Goal: Information Seeking & Learning: Learn about a topic

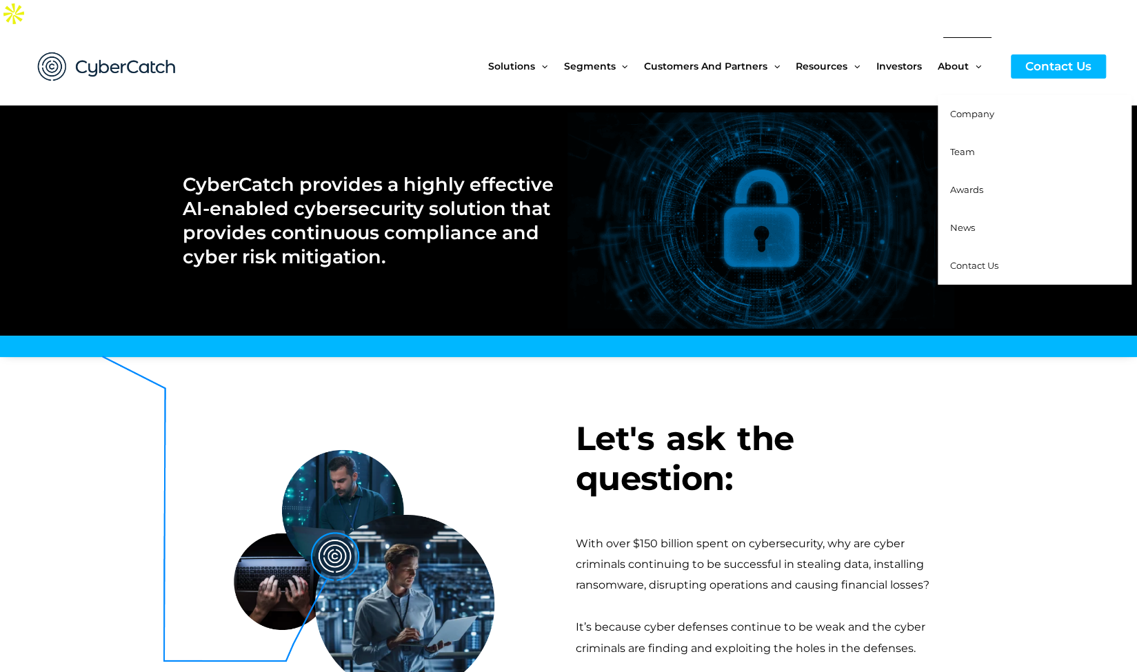
click at [971, 222] on span "News" at bounding box center [962, 227] width 25 height 11
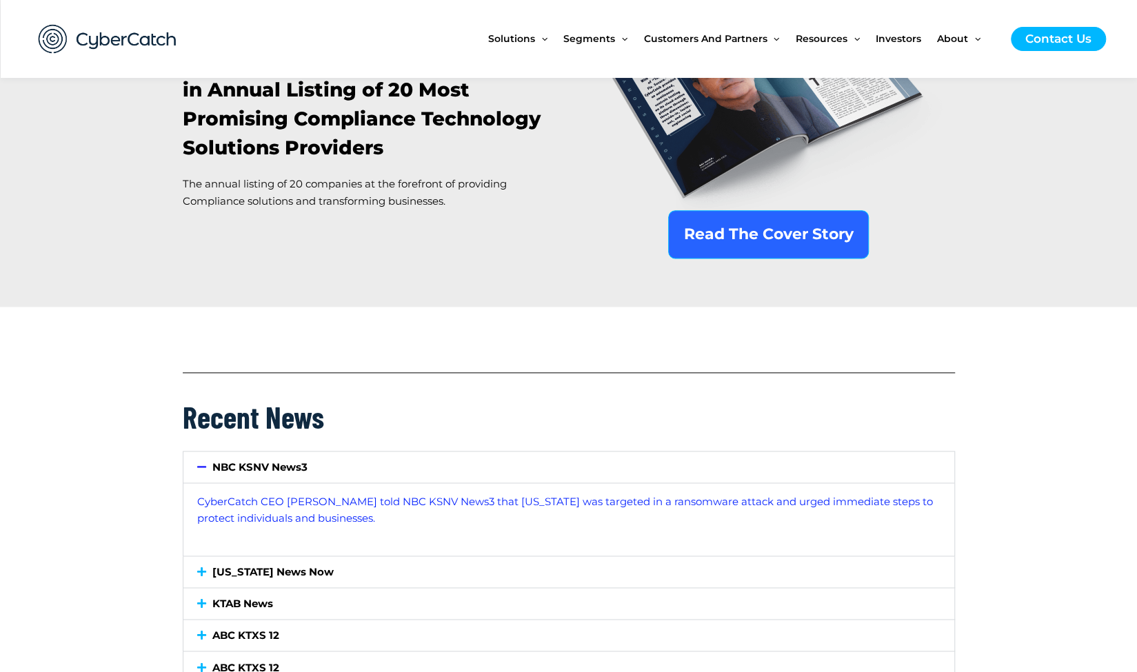
scroll to position [1018, 0]
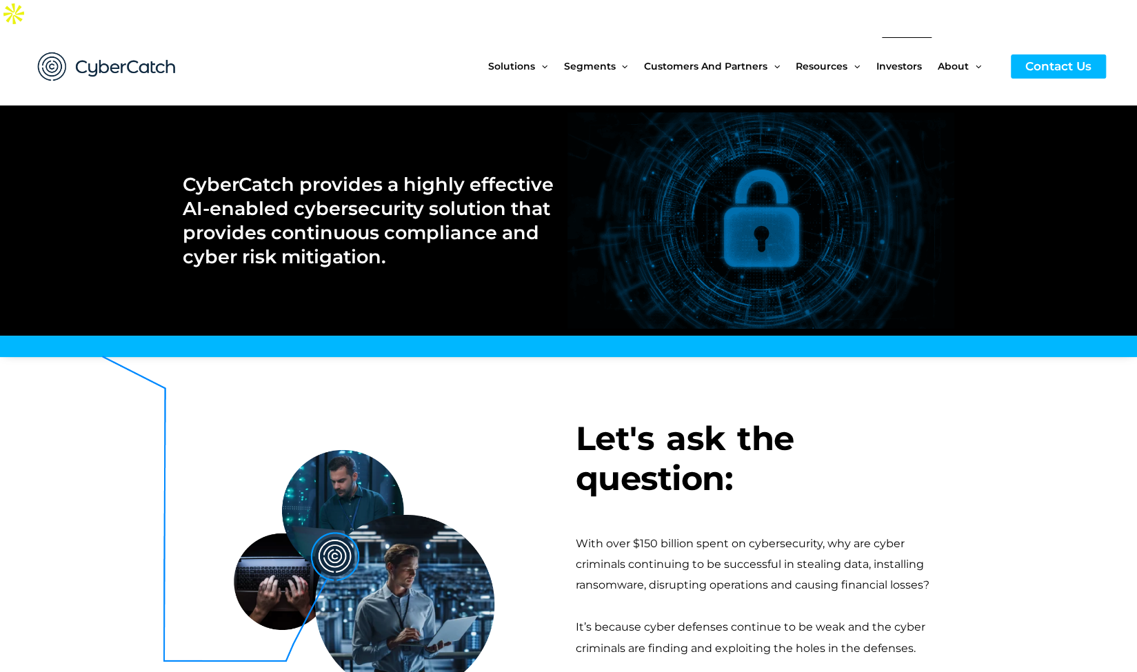
click at [905, 39] on span "Investors" at bounding box center [898, 66] width 45 height 58
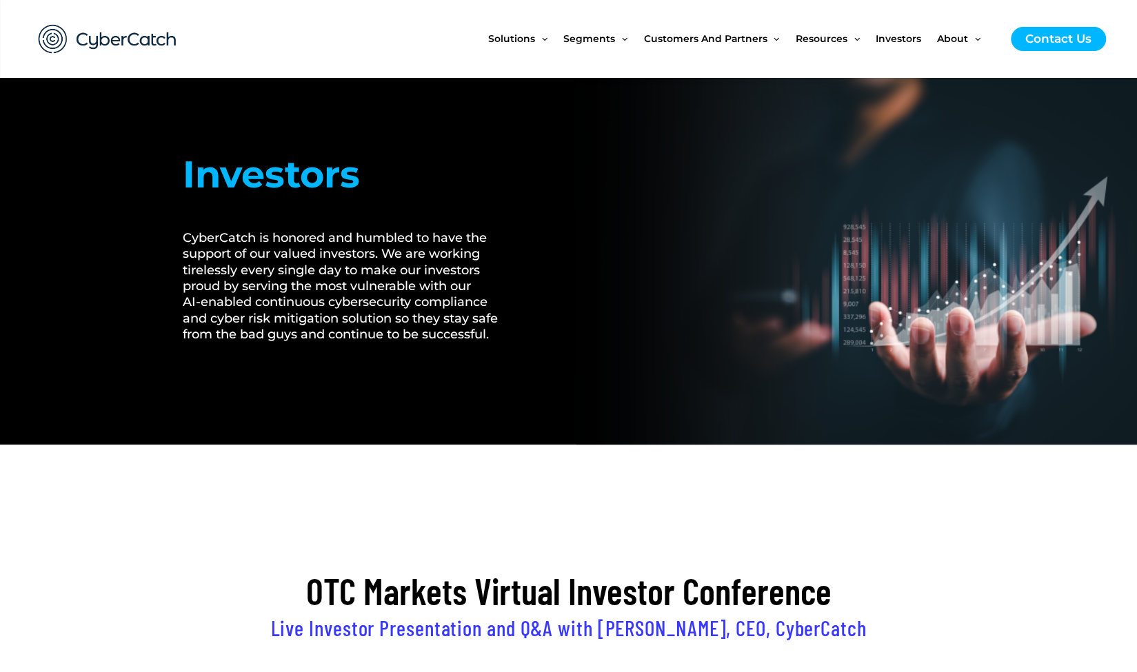
scroll to position [47, 0]
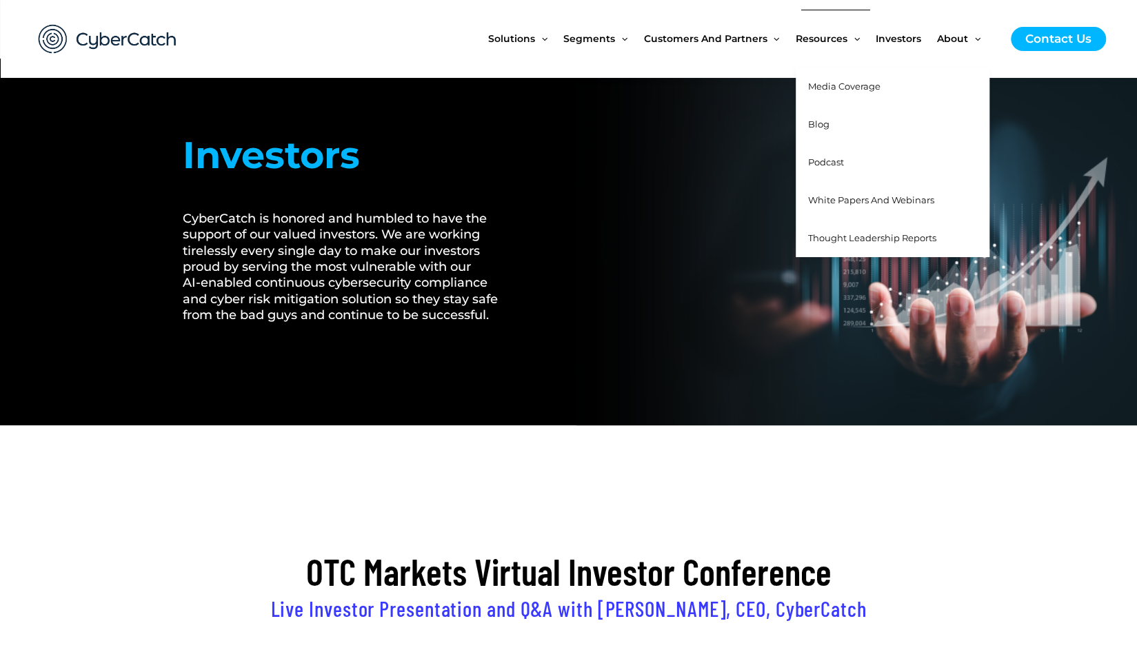
click at [875, 91] on span "Media Coverage" at bounding box center [844, 86] width 72 height 11
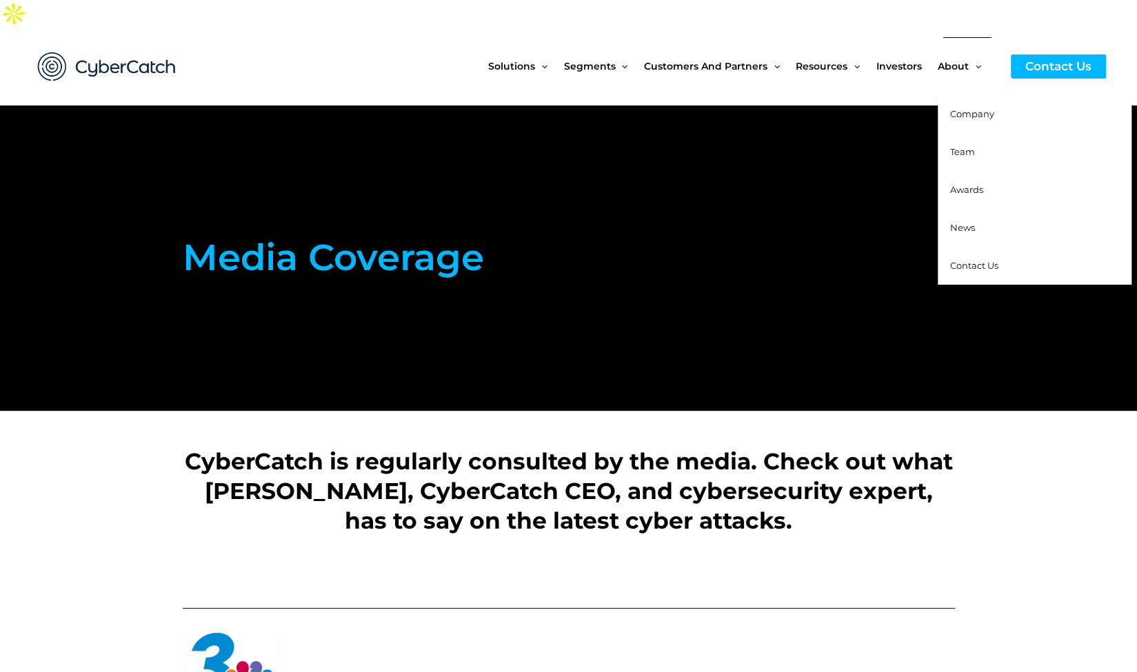
click at [951, 222] on span "News" at bounding box center [962, 227] width 25 height 11
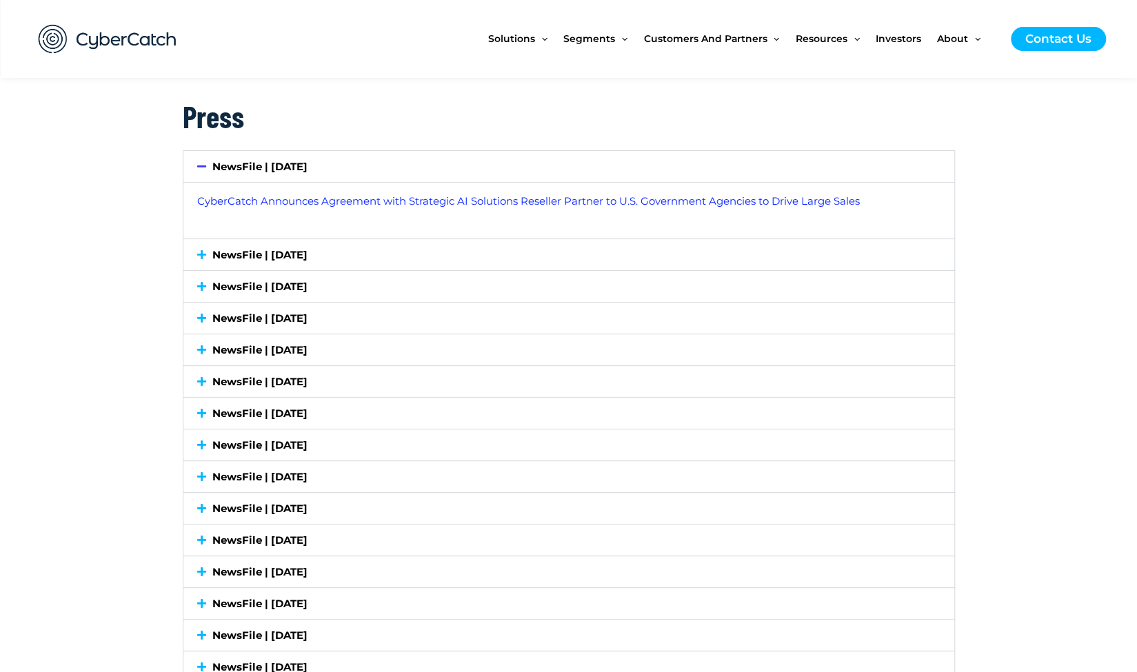
scroll to position [3515, 0]
click at [203, 251] on icon at bounding box center [201, 256] width 9 height 10
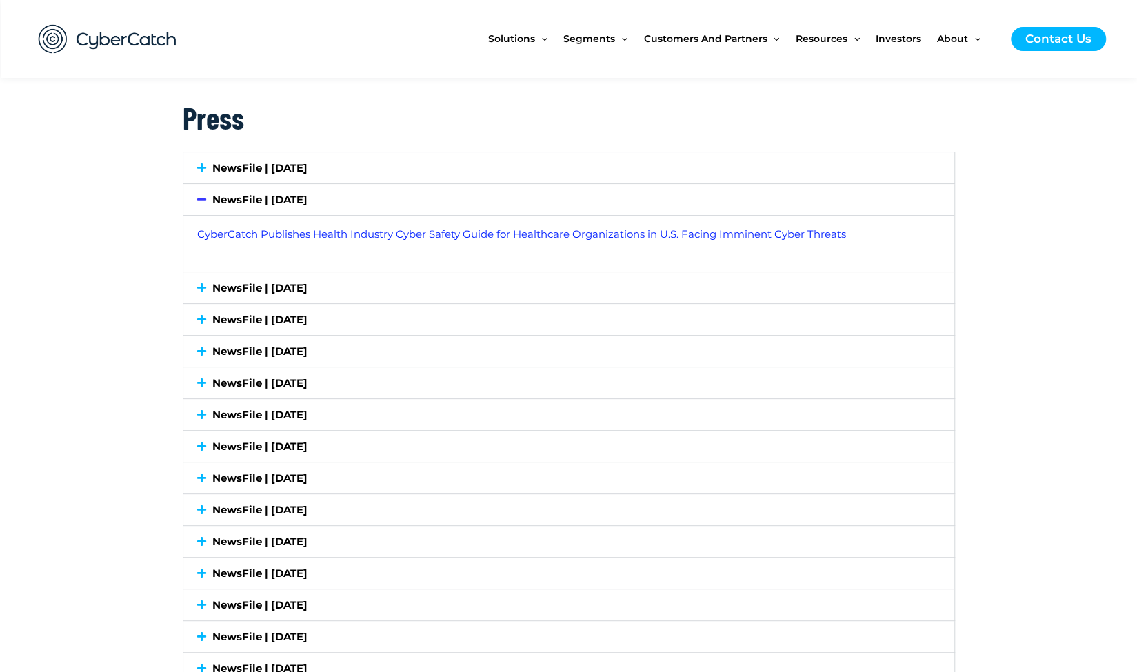
click at [198, 184] on div "NewsFile | July 7, 2025" at bounding box center [568, 199] width 771 height 31
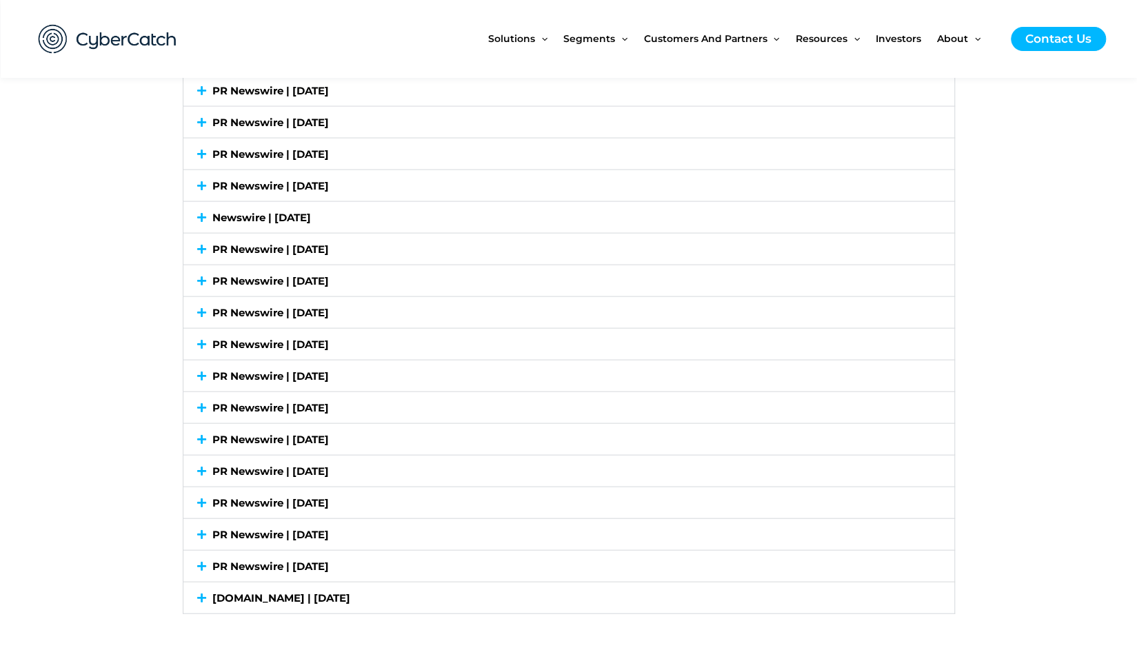
scroll to position [5172, 0]
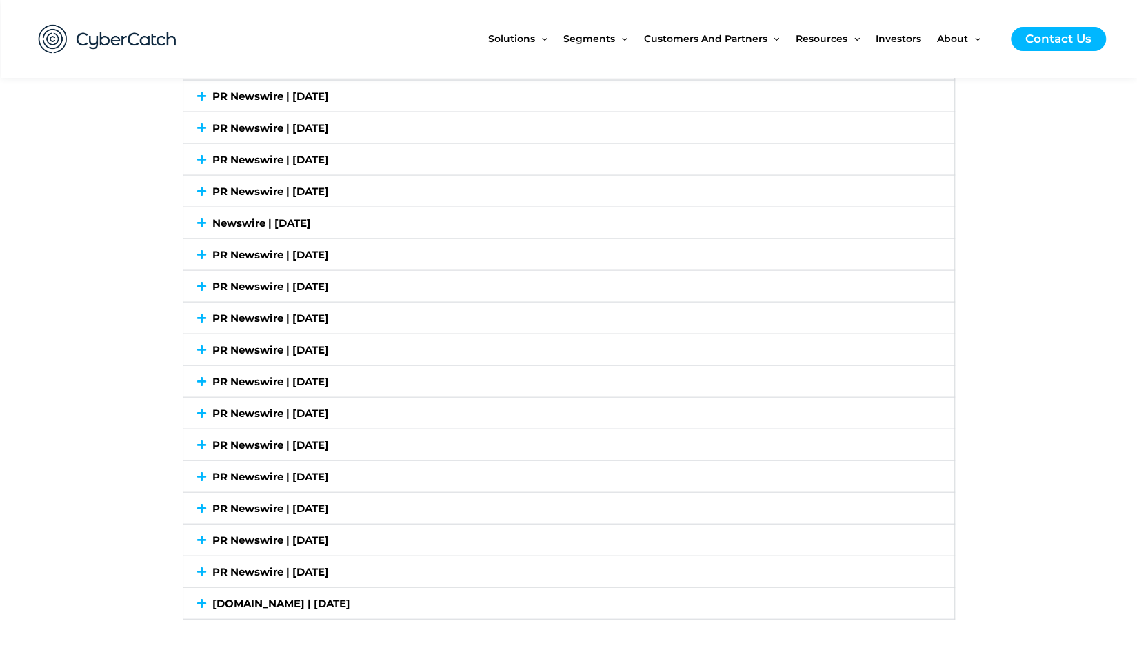
click at [204, 281] on icon at bounding box center [201, 286] width 9 height 10
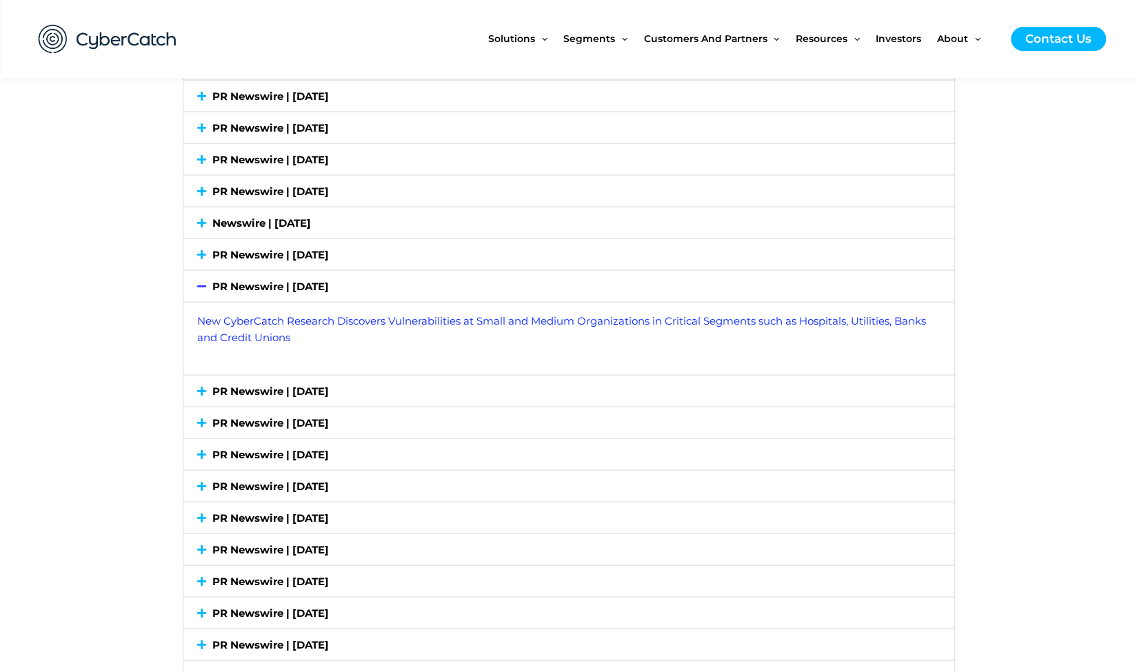
click at [200, 250] on icon at bounding box center [201, 255] width 9 height 10
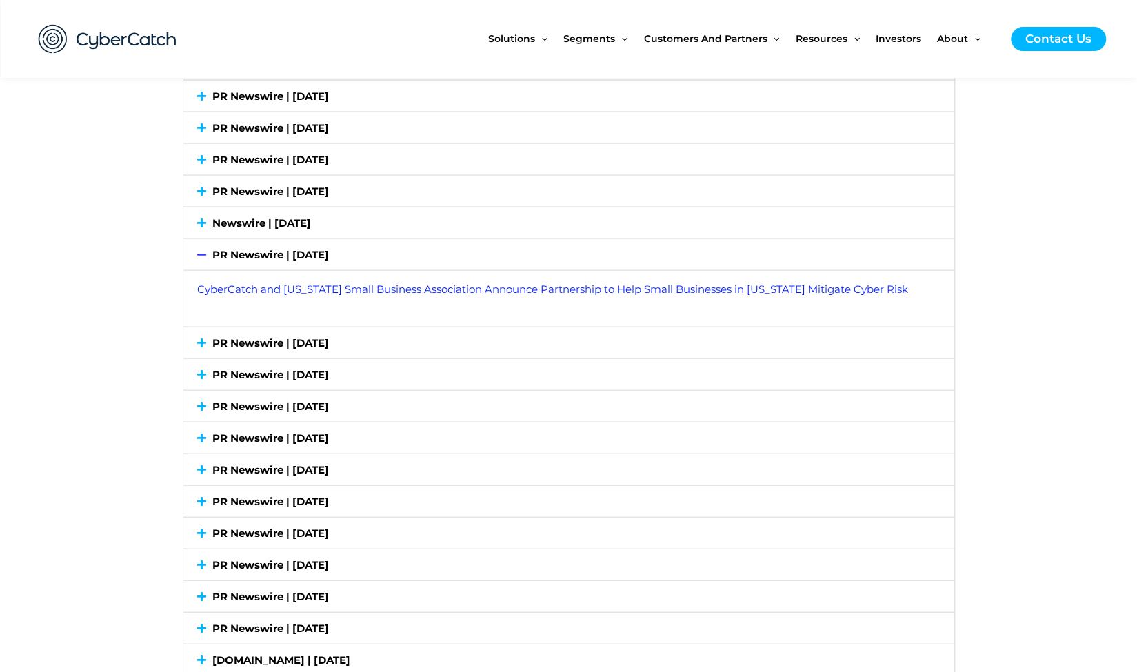
click at [200, 250] on icon at bounding box center [201, 255] width 9 height 10
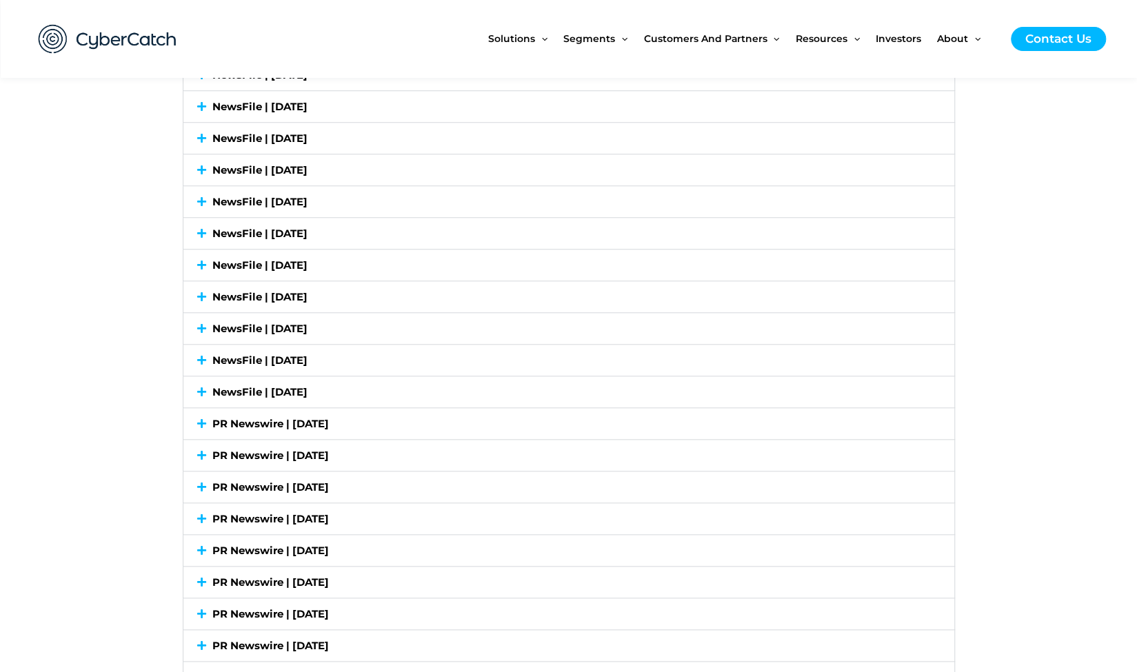
scroll to position [4050, 0]
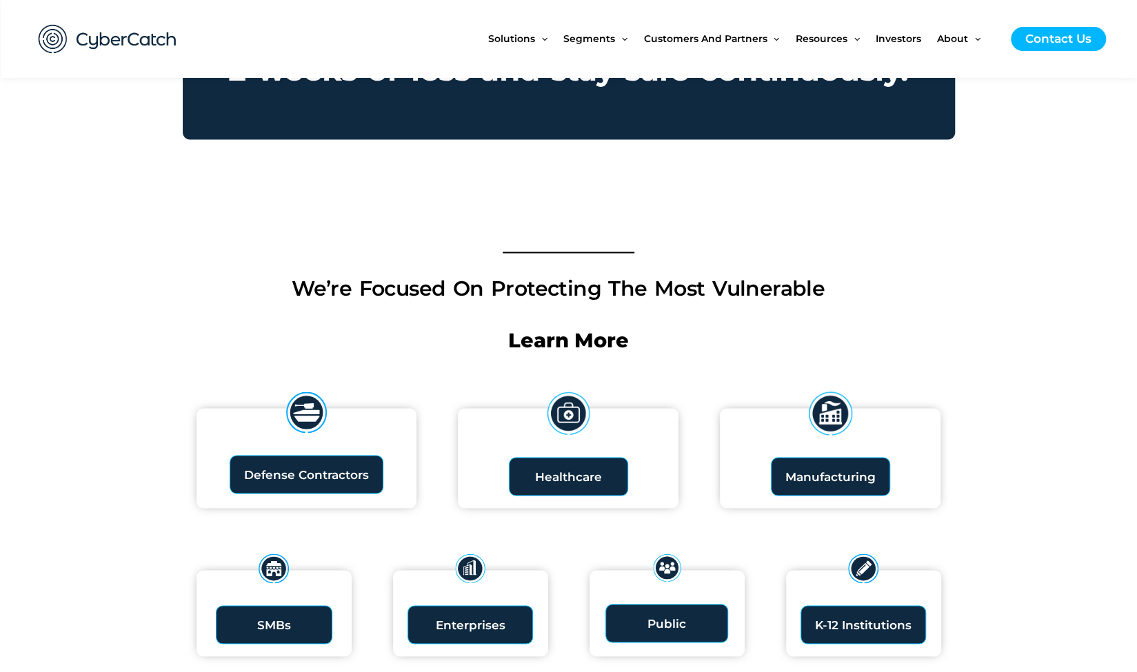
scroll to position [1321, 0]
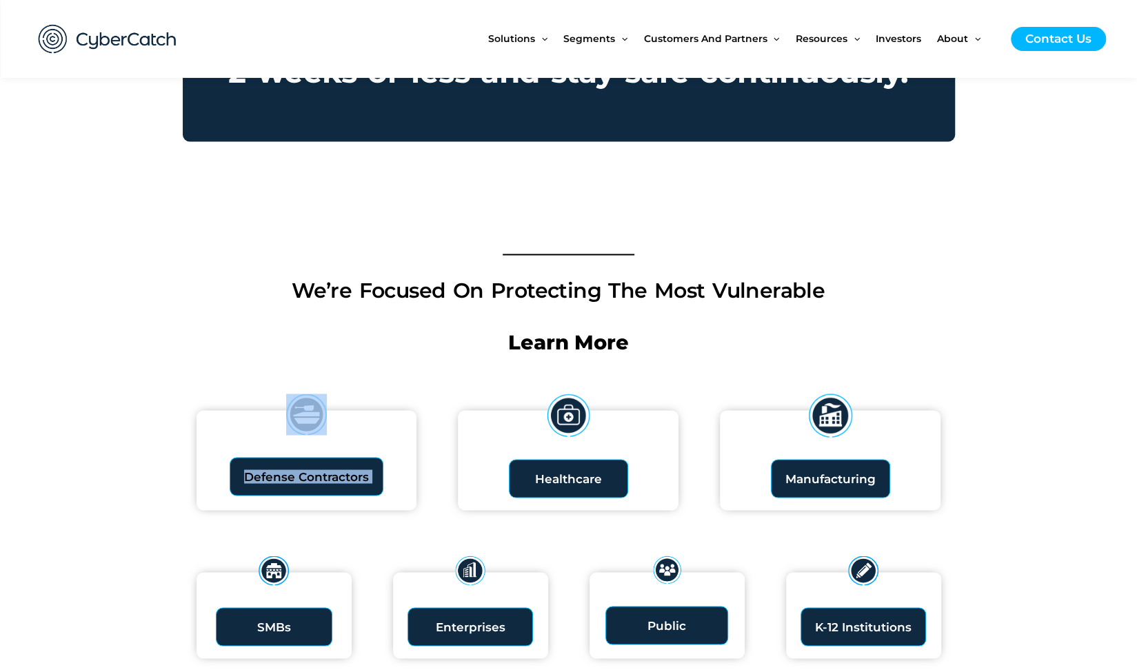
drag, startPoint x: 471, startPoint y: 378, endPoint x: 467, endPoint y: 345, distance: 34.0
click at [467, 369] on div at bounding box center [569, 372] width 772 height 7
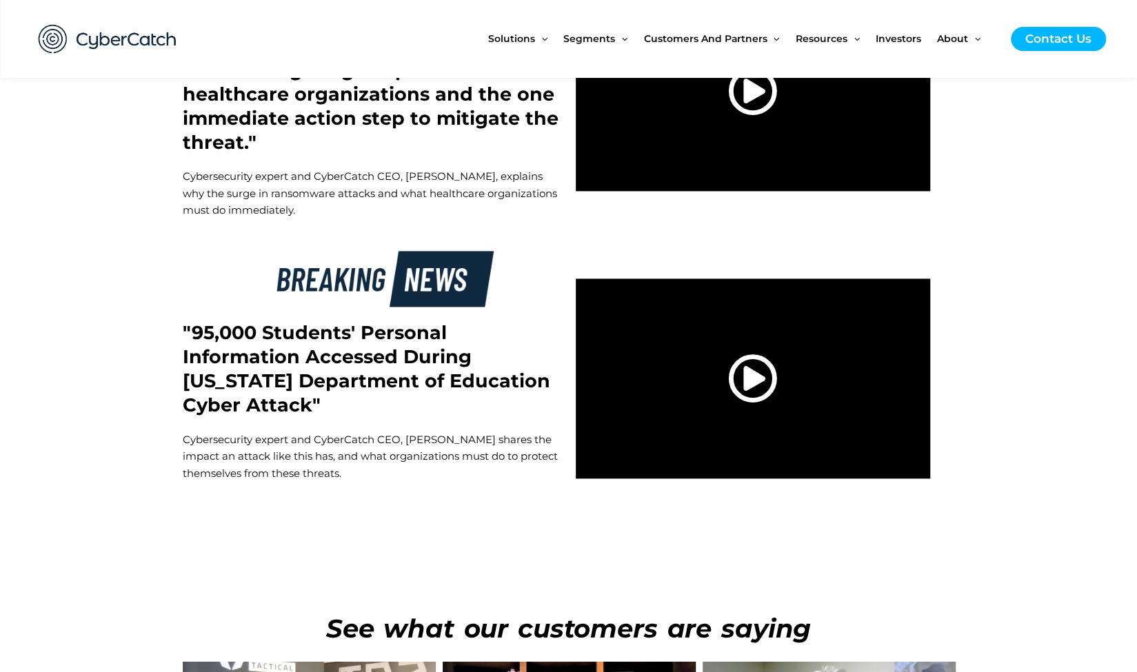
scroll to position [4545, 0]
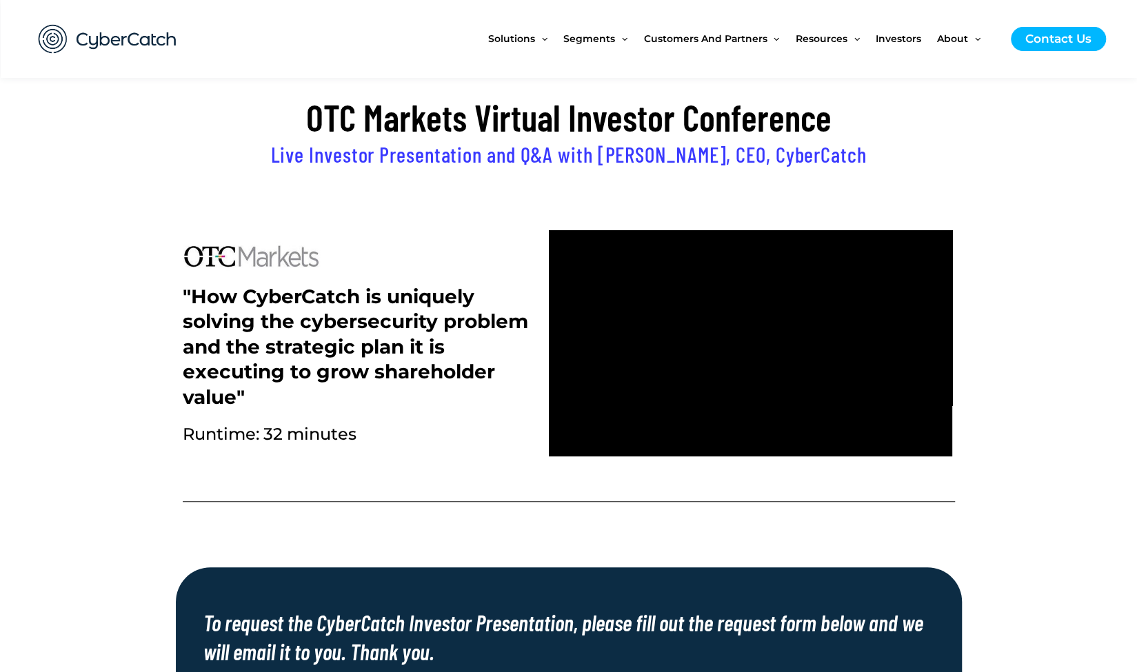
scroll to position [398, 0]
